Goal: Register for event/course

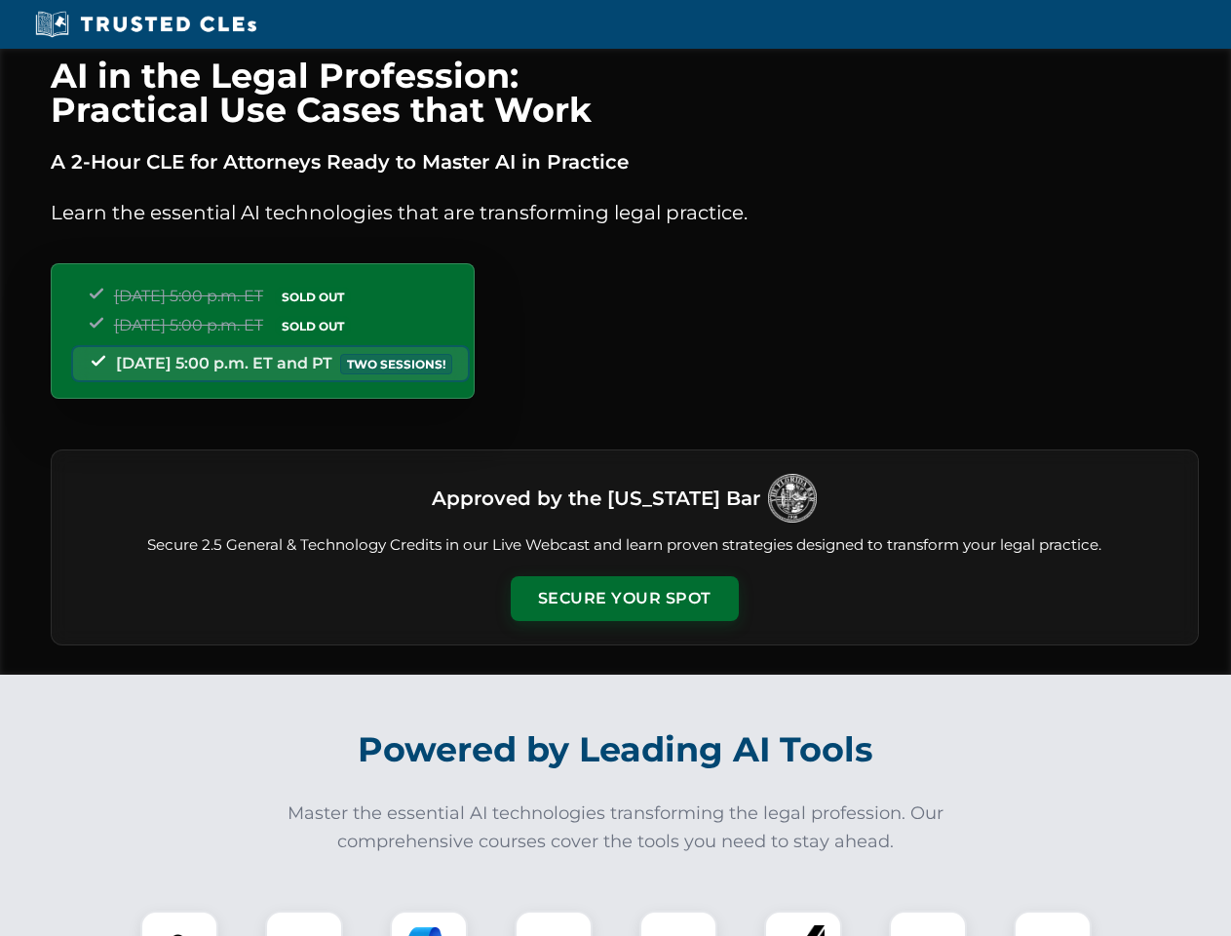
click at [624, 598] on button "Secure Your Spot" at bounding box center [625, 598] width 228 height 45
click at [179, 923] on img at bounding box center [179, 949] width 57 height 57
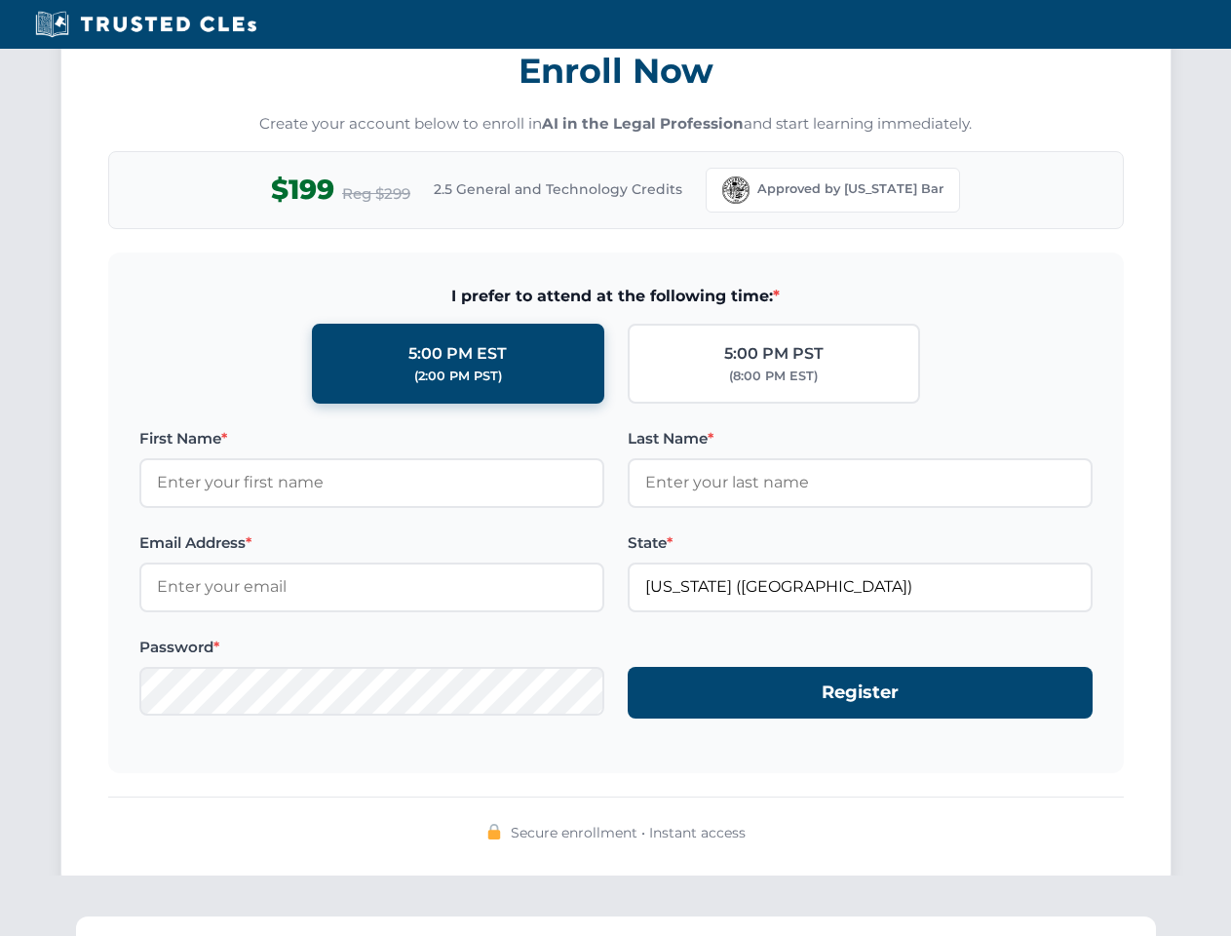
scroll to position [1913, 0]
